Goal: Transaction & Acquisition: Purchase product/service

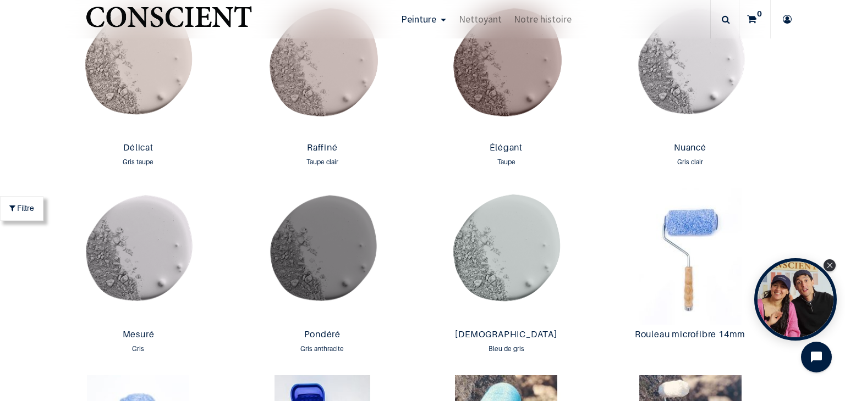
scroll to position [1717, 0]
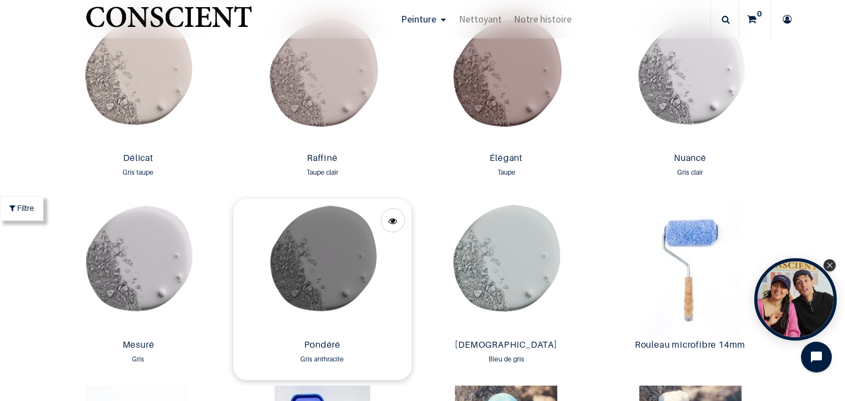
click at [323, 249] on img at bounding box center [322, 267] width 178 height 136
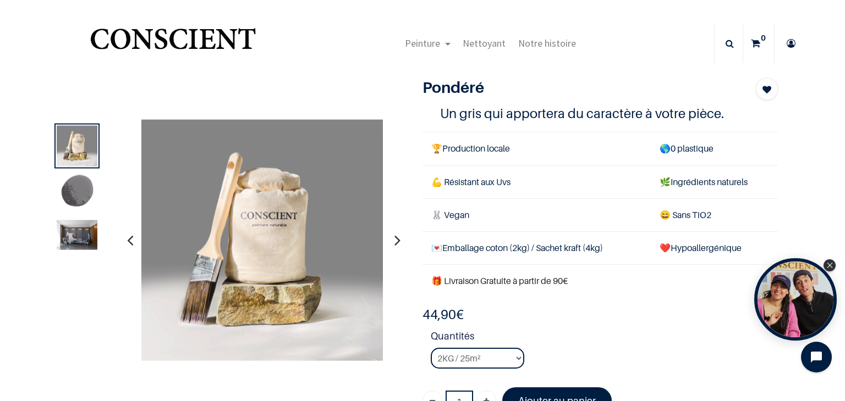
click at [73, 228] on img at bounding box center [77, 235] width 41 height 30
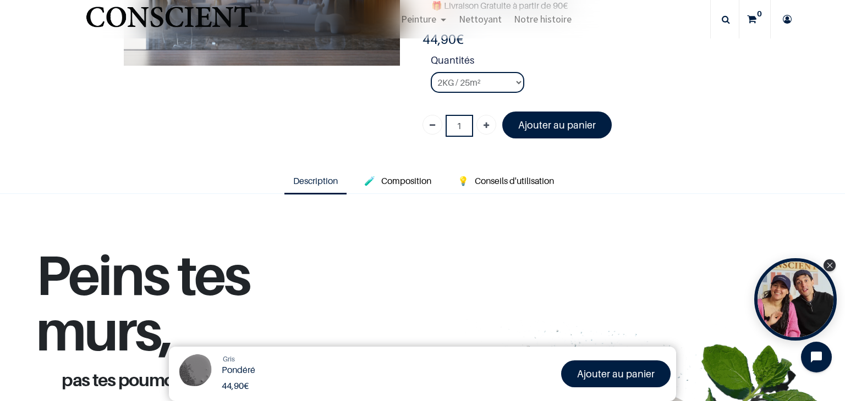
scroll to position [173, 0]
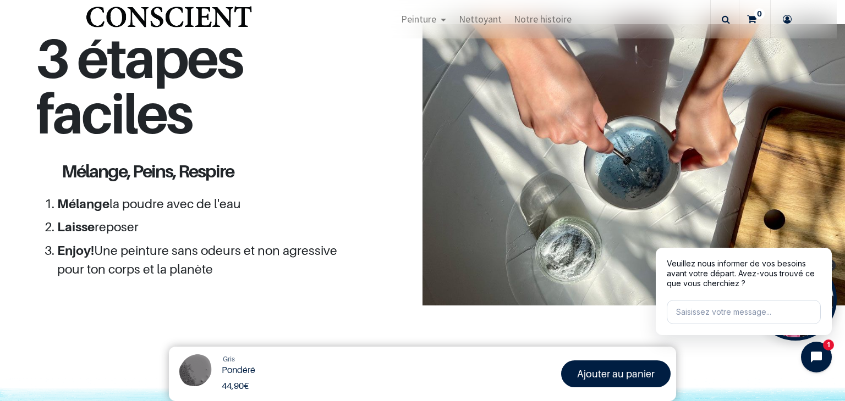
scroll to position [1007, 0]
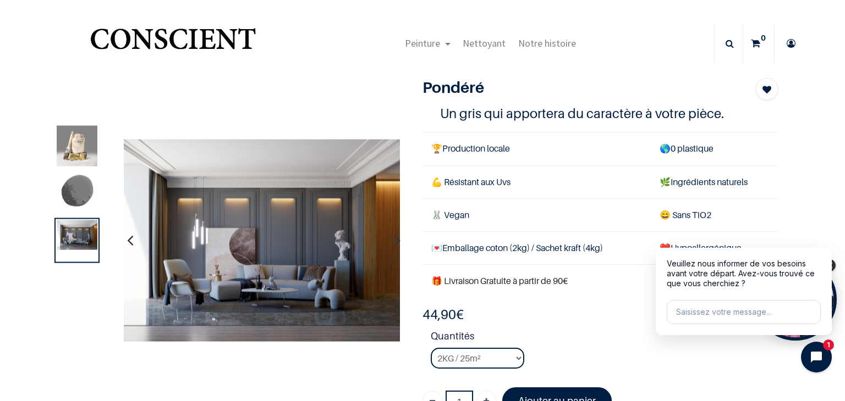
click at [130, 238] on icon "button" at bounding box center [130, 240] width 6 height 30
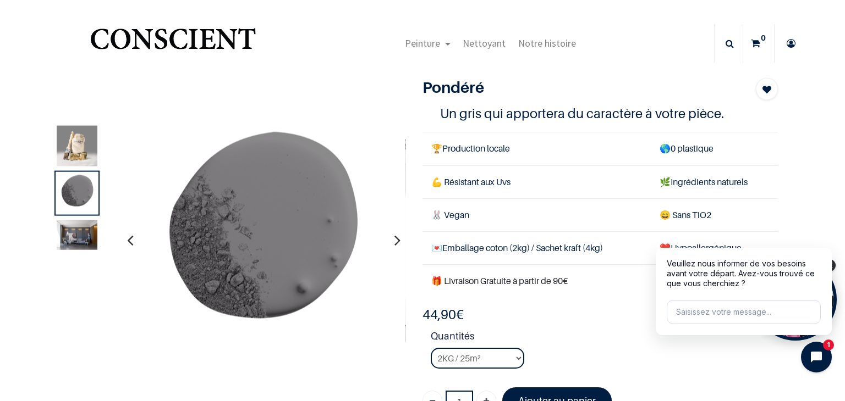
click at [130, 238] on icon "button" at bounding box center [130, 240] width 6 height 30
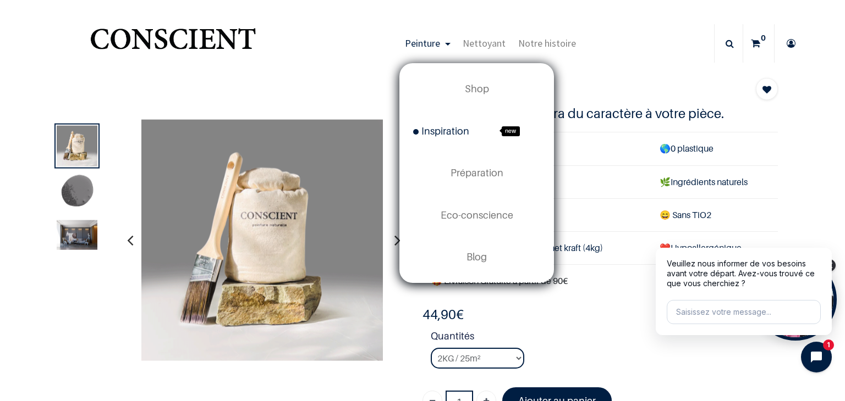
click at [441, 135] on span "Inspiration" at bounding box center [441, 131] width 56 height 12
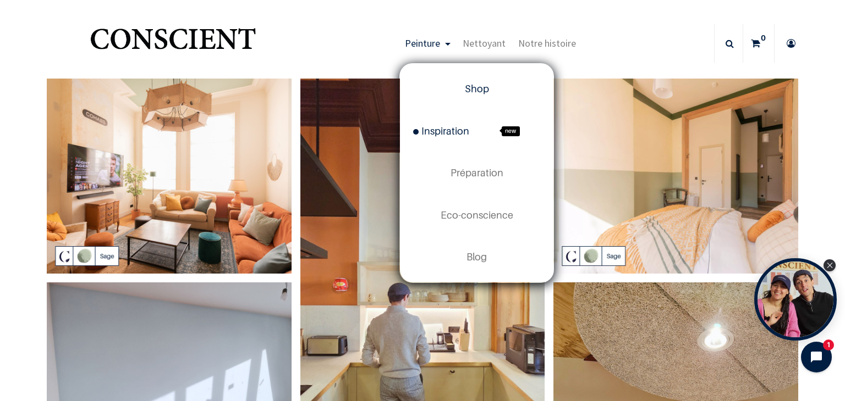
click at [467, 92] on span "Shop" at bounding box center [477, 89] width 24 height 12
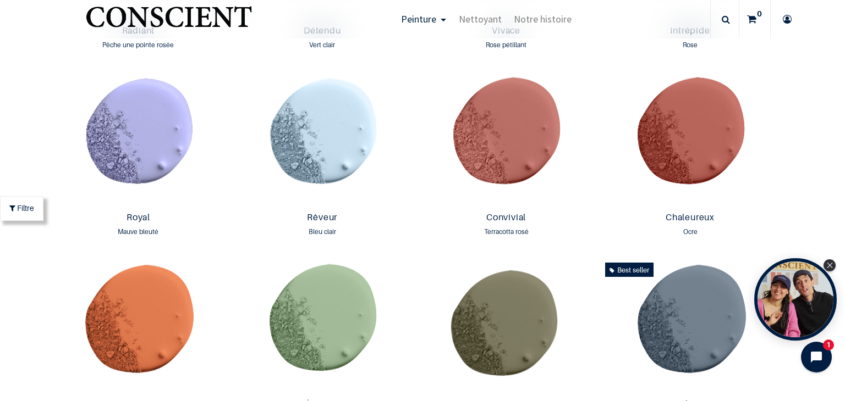
scroll to position [1310, 0]
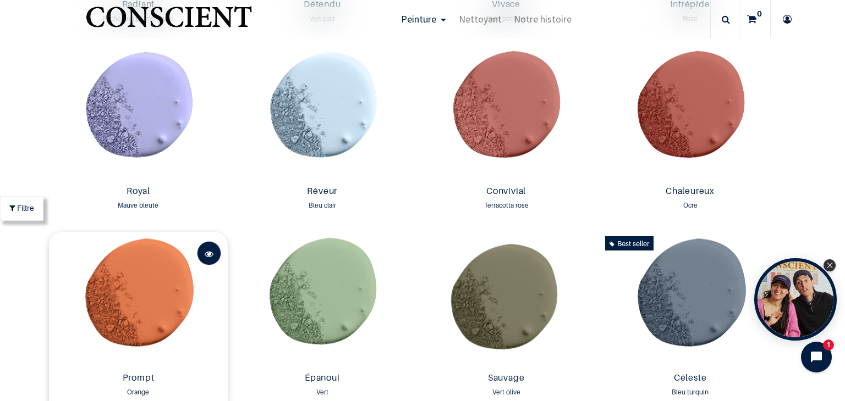
click at [206, 247] on span at bounding box center [209, 254] width 9 height 24
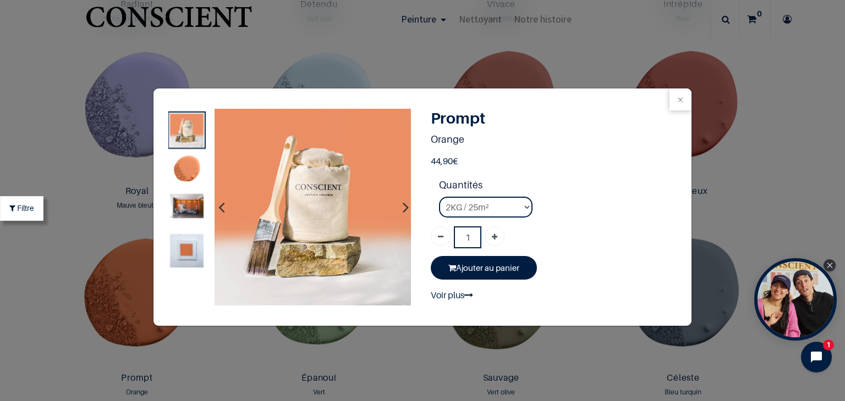
click at [402, 202] on icon "button" at bounding box center [405, 207] width 6 height 30
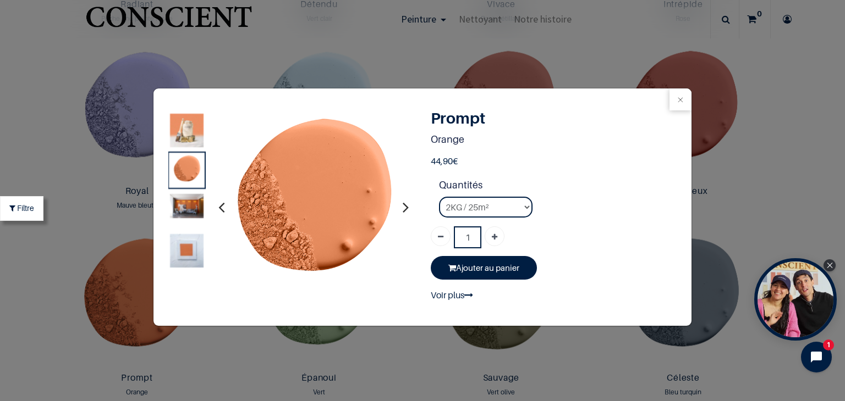
click at [402, 202] on icon "button" at bounding box center [405, 207] width 6 height 30
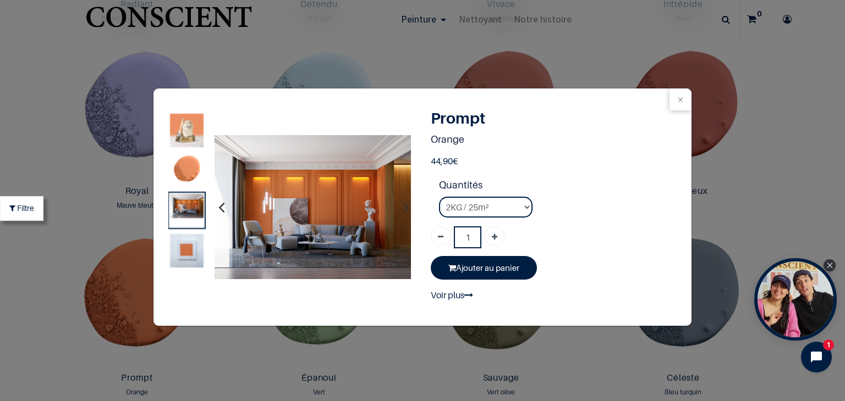
click at [182, 251] on img at bounding box center [187, 251] width 34 height 34
